Goal: Task Accomplishment & Management: Complete application form

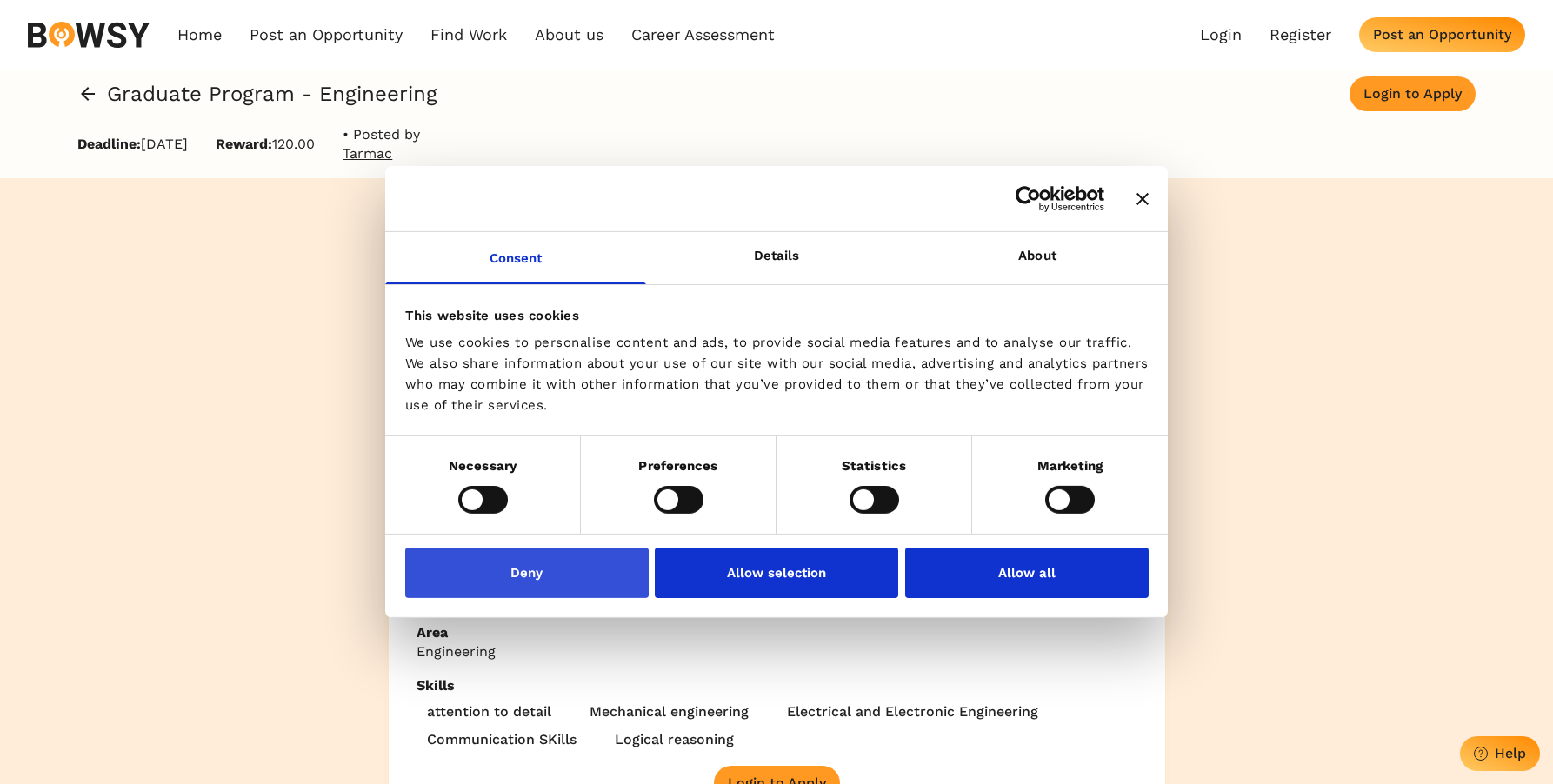
click at [597, 587] on button "Deny" at bounding box center [527, 572] width 244 height 50
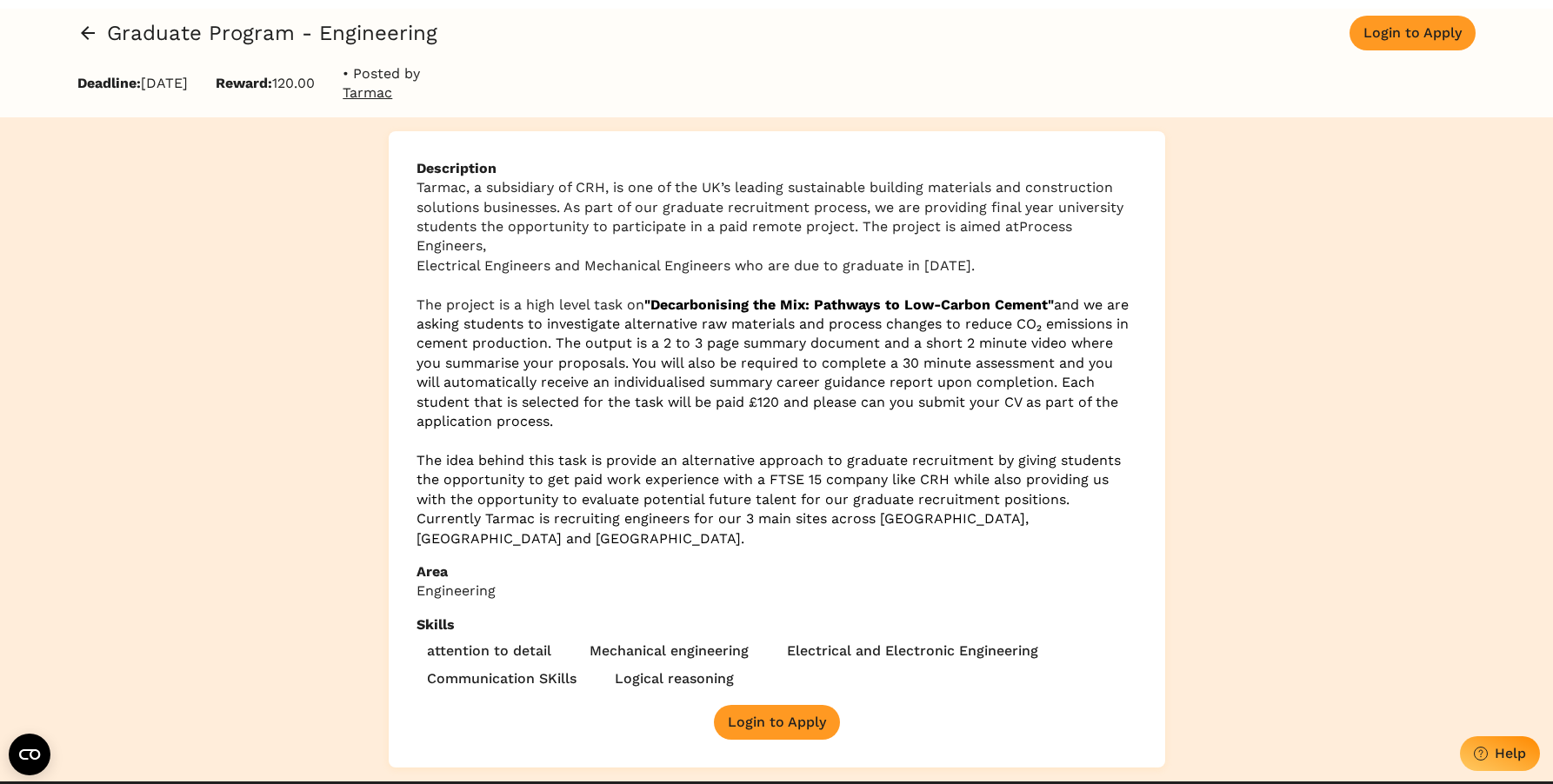
scroll to position [78, 0]
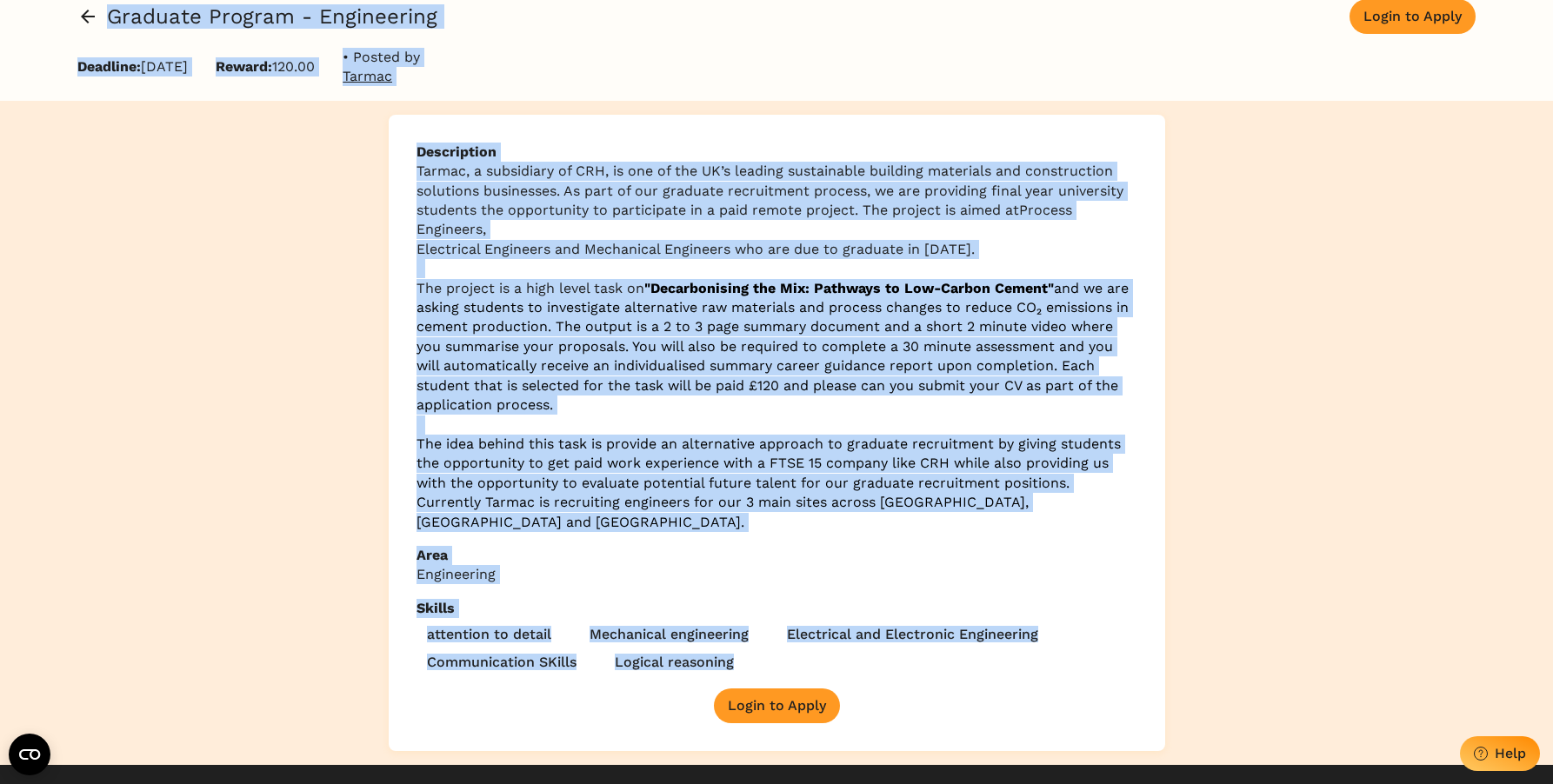
drag, startPoint x: 107, startPoint y: 16, endPoint x: 956, endPoint y: 756, distance: 1126.2
click at [956, 756] on div "Home Post an Opportunity Bowsy Projects Post Work Find Work How it Works Regist…" at bounding box center [776, 580] width 1553 height 1317
copy div "Loremips Dolorsi - Ametconsect Adipi el Seddo Eiusmodt: 26 Inc 6723 Utlabo: 632…"
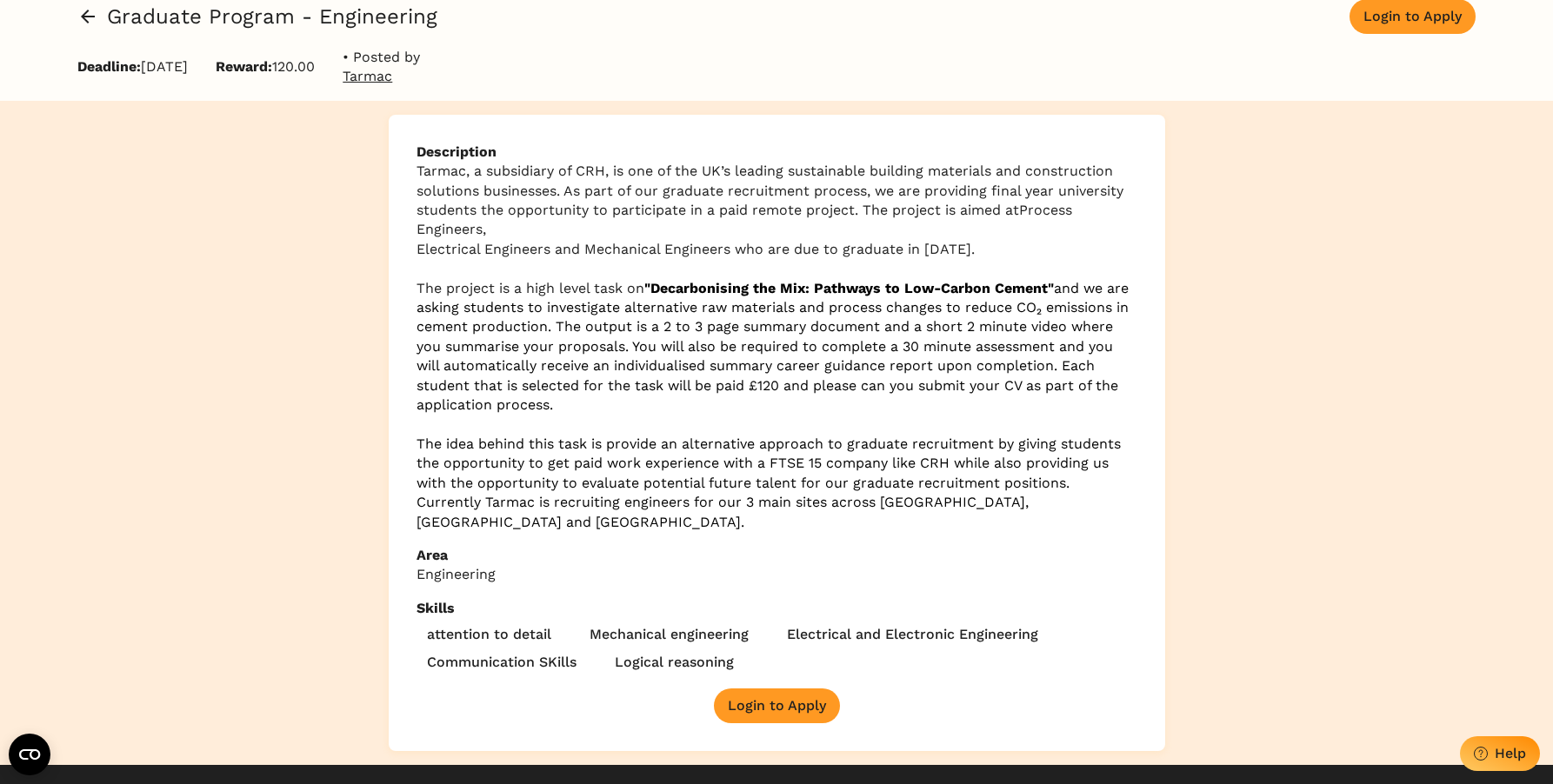
click at [655, 565] on p "Engineering" at bounding box center [777, 574] width 721 height 19
click at [768, 689] on button "Login to Apply" at bounding box center [777, 706] width 126 height 35
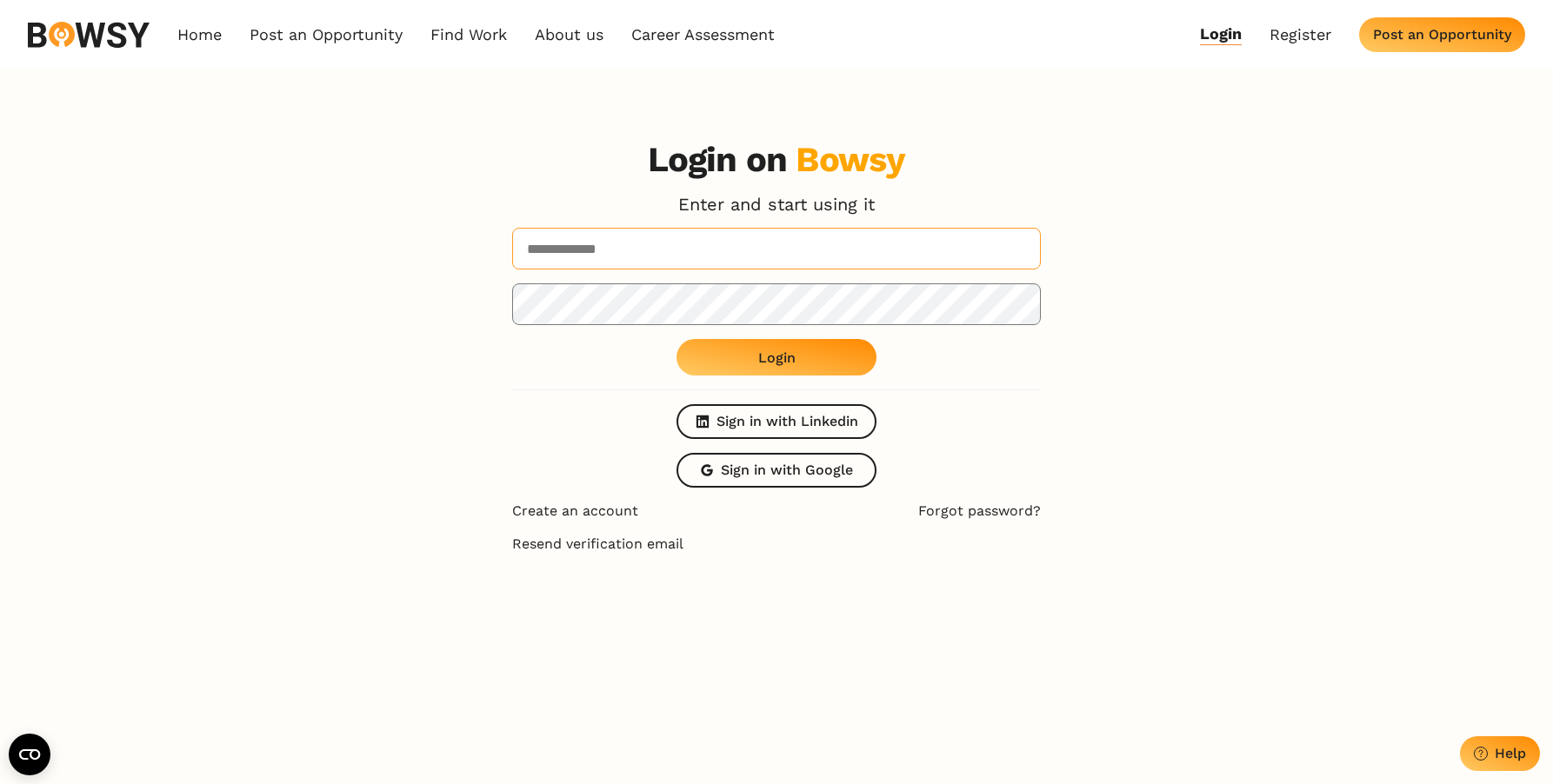
click at [804, 267] on input at bounding box center [776, 249] width 529 height 42
click at [800, 431] on button "Sign in with Linkedin" at bounding box center [776, 422] width 200 height 35
